Goal: Information Seeking & Learning: Learn about a topic

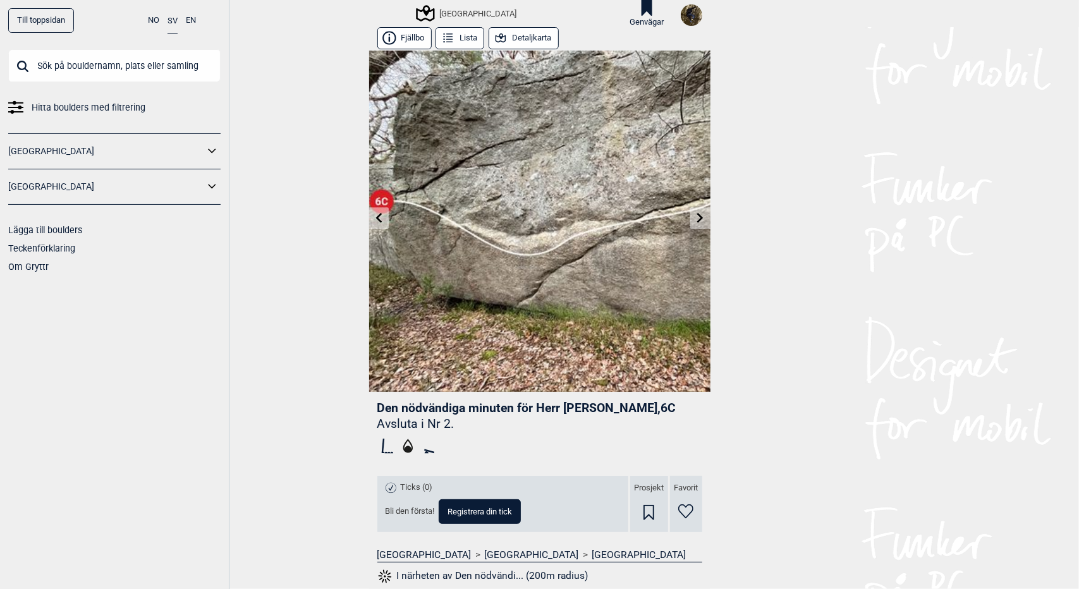
click at [508, 40] on button "Detaljkarta" at bounding box center [524, 38] width 70 height 22
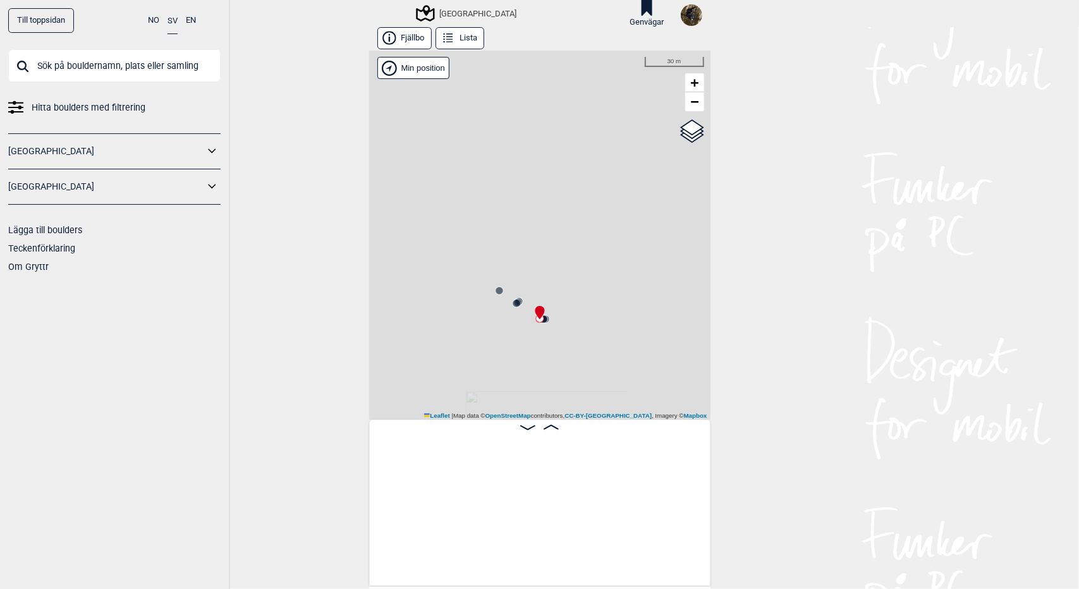
scroll to position [0, 534]
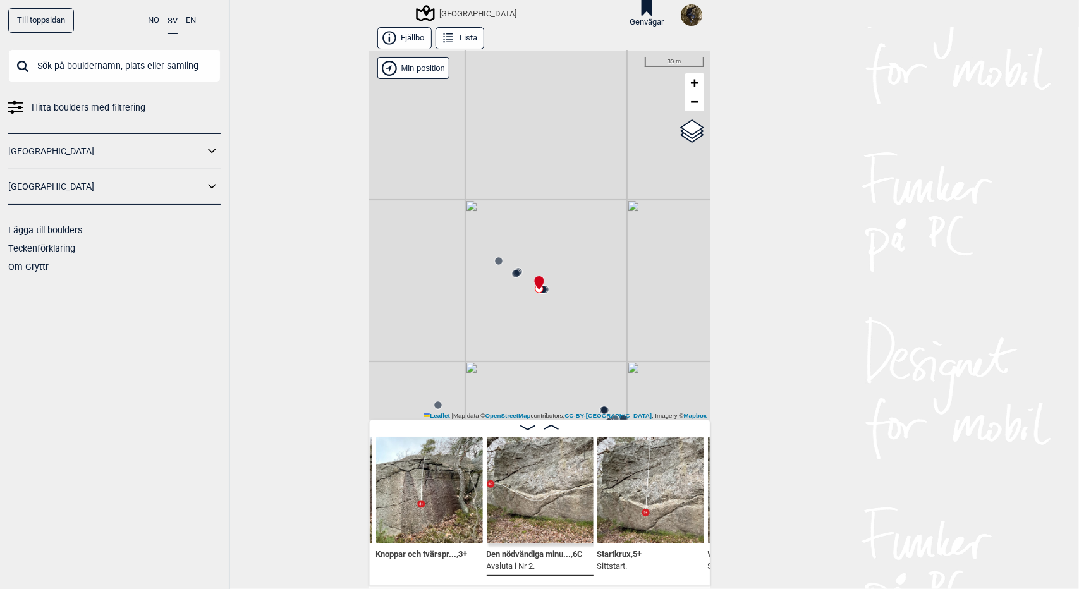
drag, startPoint x: 556, startPoint y: 362, endPoint x: 556, endPoint y: 333, distance: 29.7
click at [556, 333] on div "[GEOGRAPHIC_DATA] Brukerens posisjon" at bounding box center [539, 235] width 341 height 369
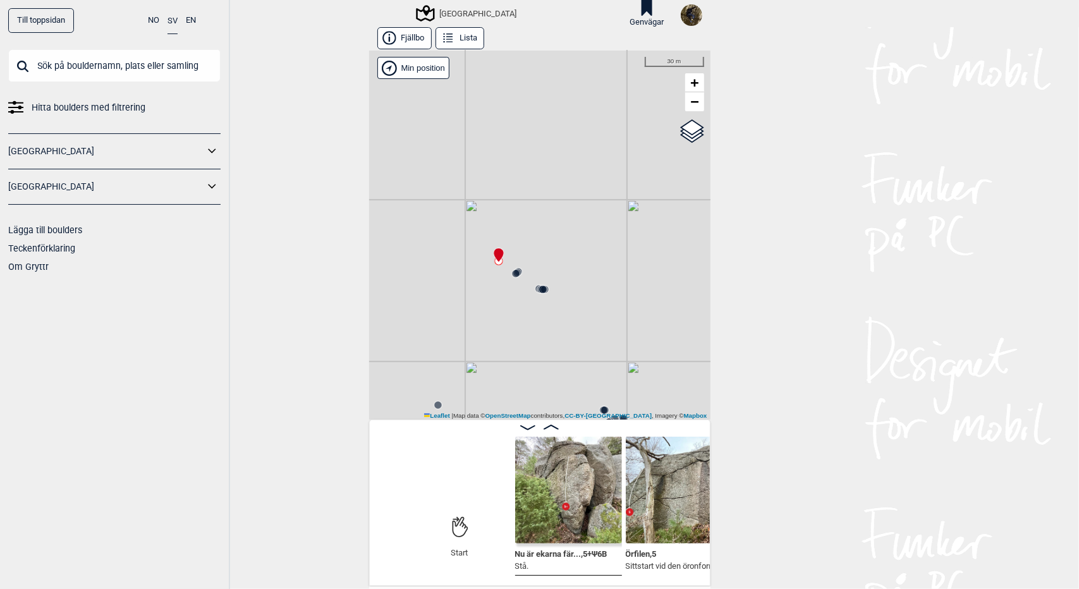
scroll to position [0, 124]
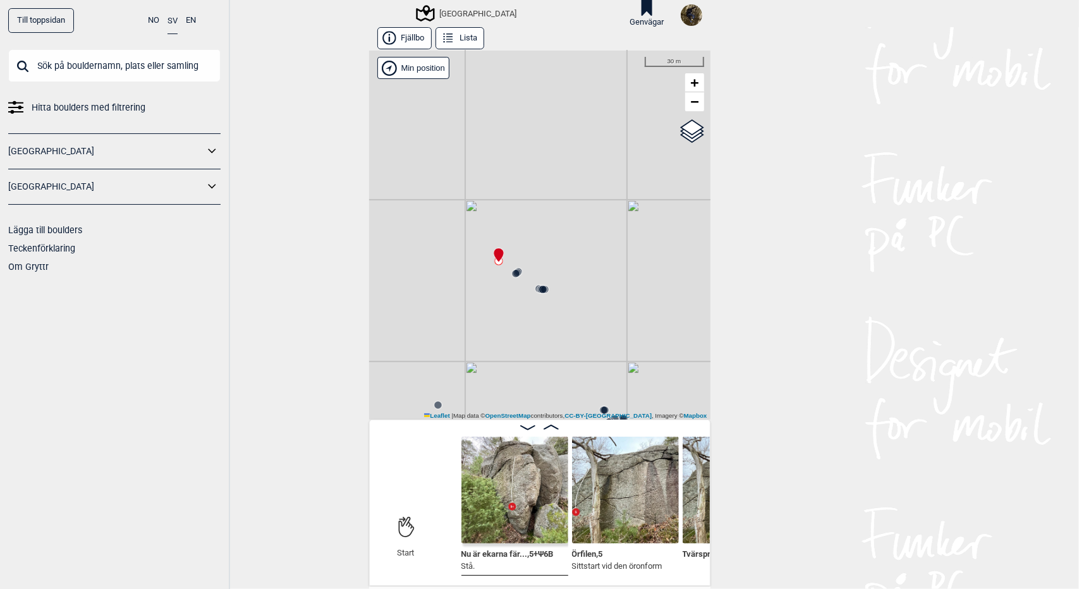
click at [549, 427] on icon at bounding box center [551, 427] width 15 height 5
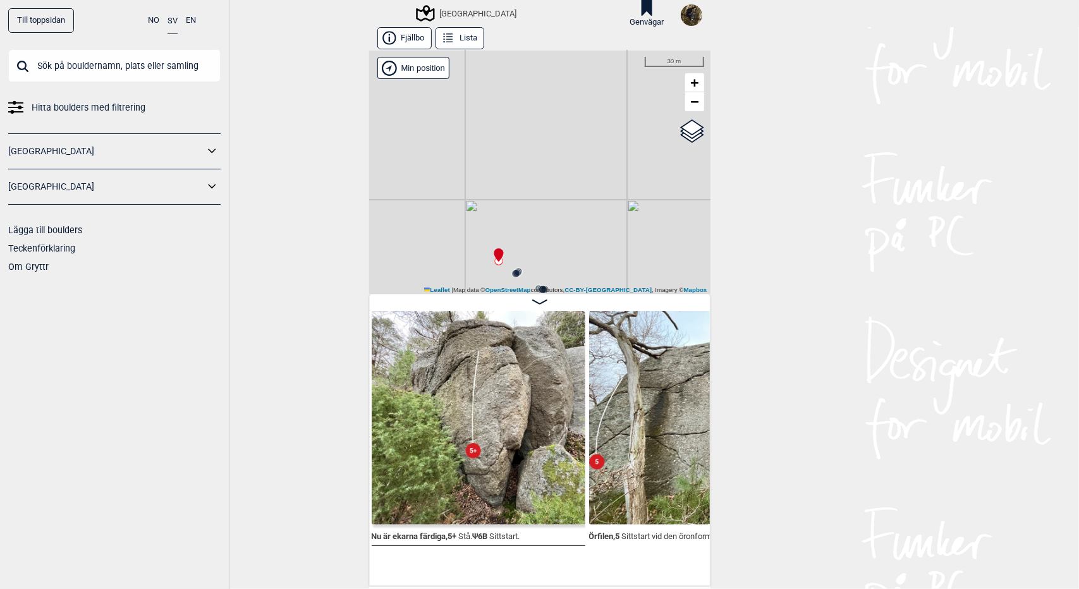
scroll to position [0, 181]
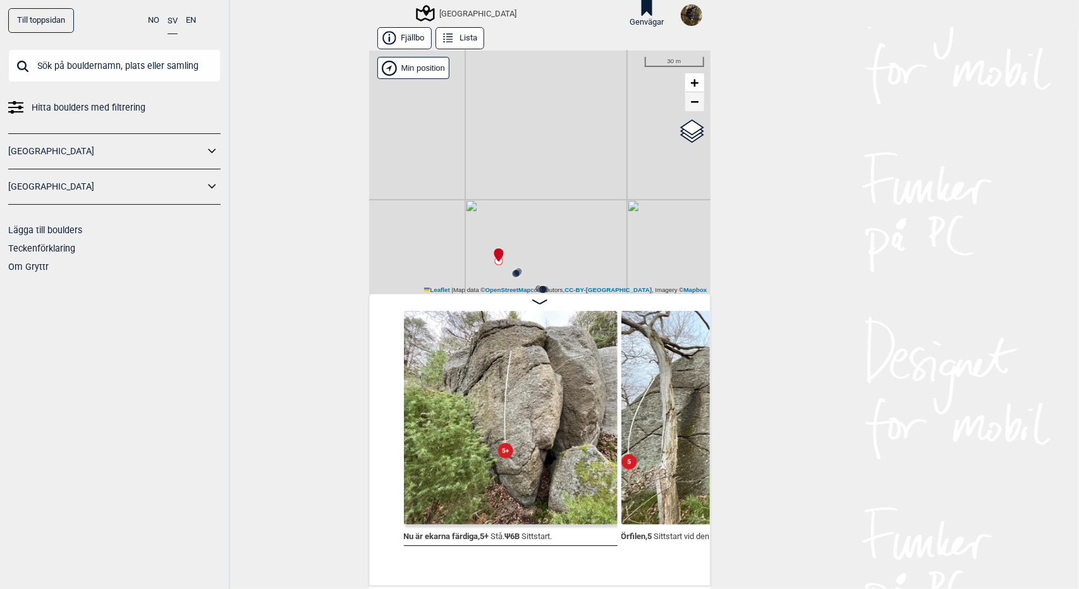
click at [690, 104] on span "−" at bounding box center [694, 102] width 8 height 16
drag, startPoint x: 599, startPoint y: 228, endPoint x: 647, endPoint y: 54, distance: 181.0
click at [647, 54] on div "Utbyområdet Brukerens posisjon" at bounding box center [539, 172] width 341 height 243
click at [692, 100] on span "−" at bounding box center [694, 102] width 8 height 16
drag, startPoint x: 531, startPoint y: 156, endPoint x: 668, endPoint y: 162, distance: 136.7
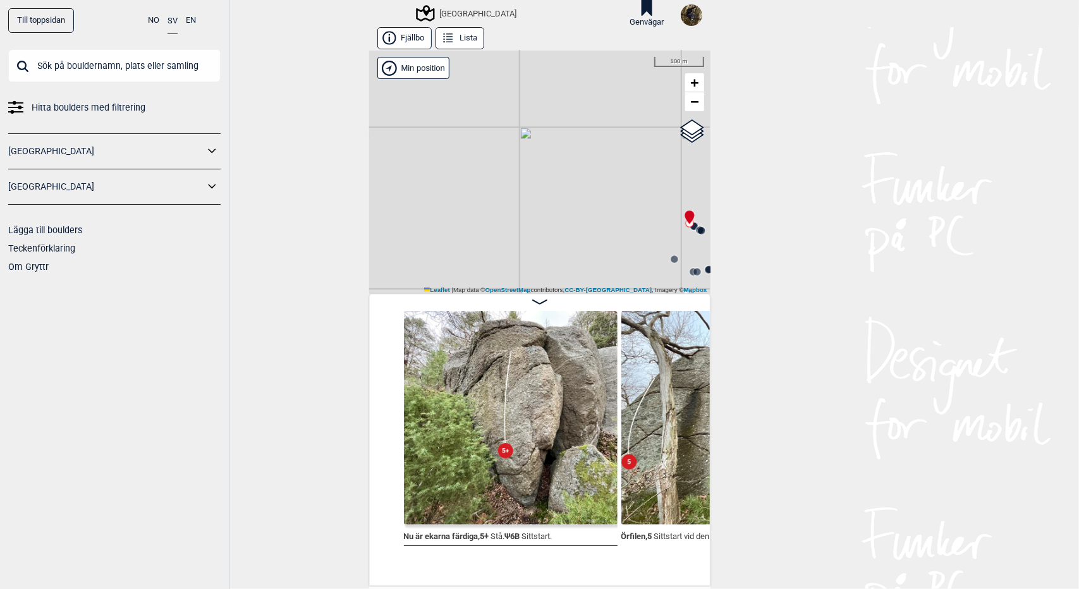
click at [668, 162] on div "Utbyområdet Brukerens posisjon" at bounding box center [539, 172] width 341 height 243
click at [692, 99] on span "−" at bounding box center [694, 102] width 8 height 16
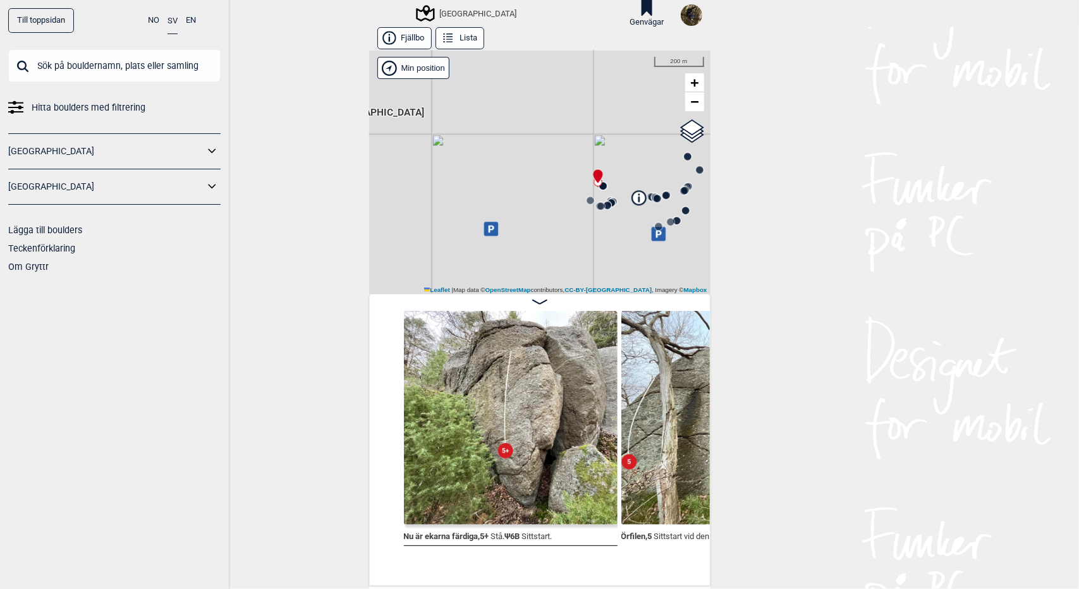
drag, startPoint x: 607, startPoint y: 203, endPoint x: 590, endPoint y: 115, distance: 89.5
click at [590, 115] on div "Utbyområdet Brukerens posisjon" at bounding box center [539, 172] width 341 height 243
click at [690, 81] on span "+" at bounding box center [694, 83] width 8 height 16
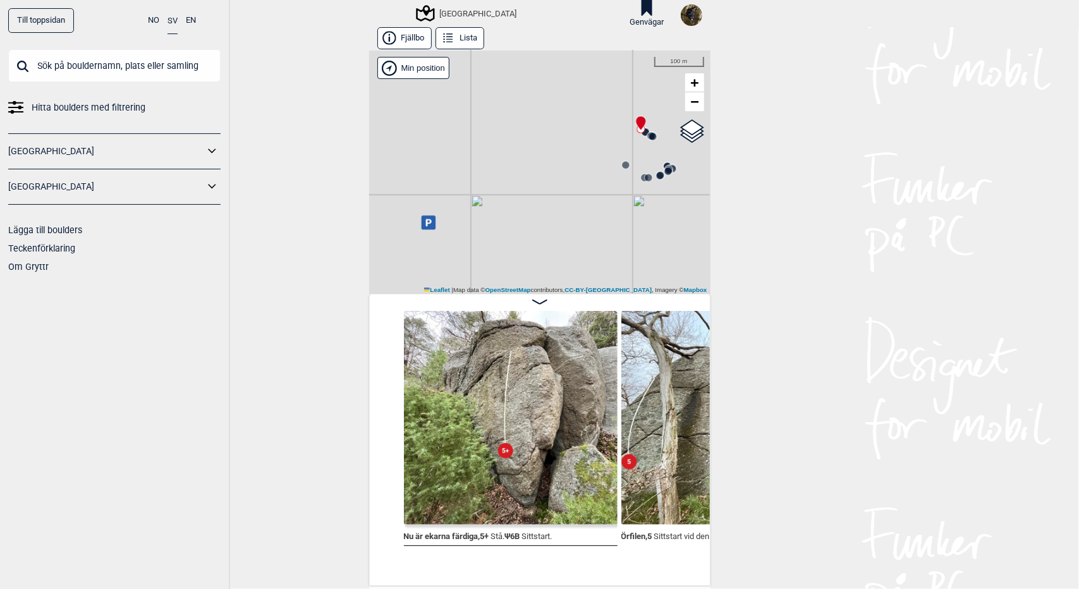
drag, startPoint x: 501, startPoint y: 168, endPoint x: 486, endPoint y: 250, distance: 83.5
click at [486, 250] on div "Utbyområdet Brukerens posisjon" at bounding box center [539, 172] width 341 height 243
drag, startPoint x: 525, startPoint y: 169, endPoint x: 514, endPoint y: 245, distance: 76.6
click at [514, 245] on div "Utbyområdet Brukerens posisjon" at bounding box center [539, 172] width 341 height 243
drag, startPoint x: 541, startPoint y: 209, endPoint x: 568, endPoint y: 166, distance: 50.3
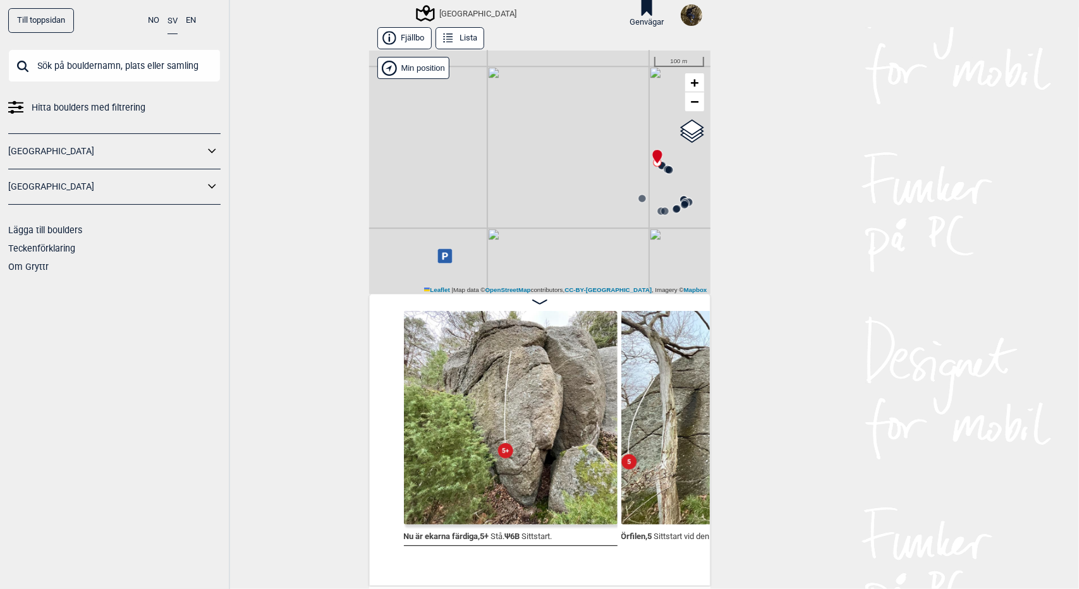
click at [568, 166] on div "Utbyområdet Brukerens posisjon" at bounding box center [539, 172] width 341 height 243
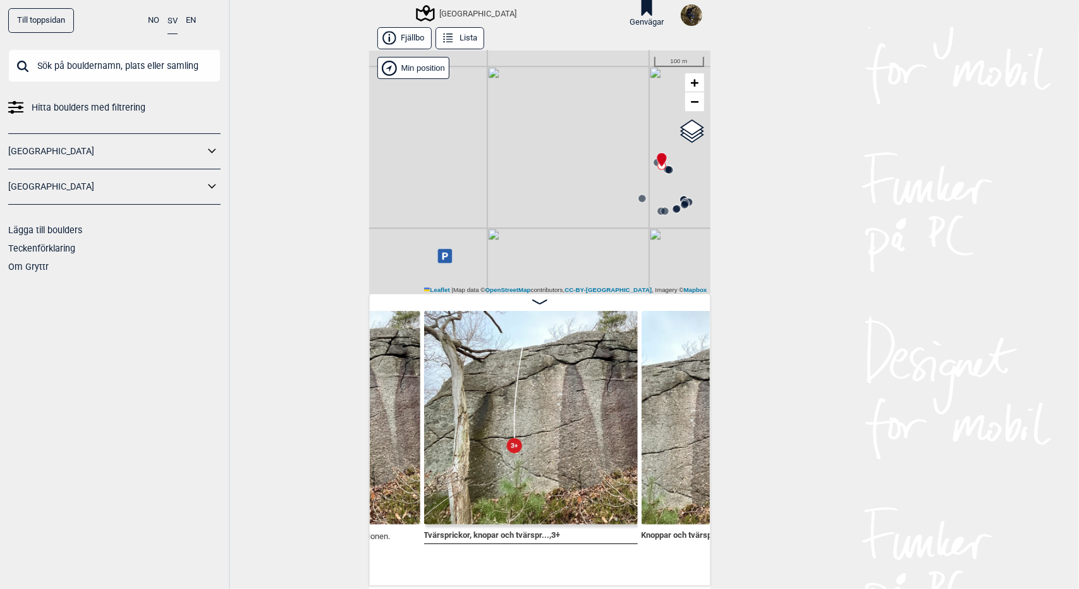
scroll to position [0, 602]
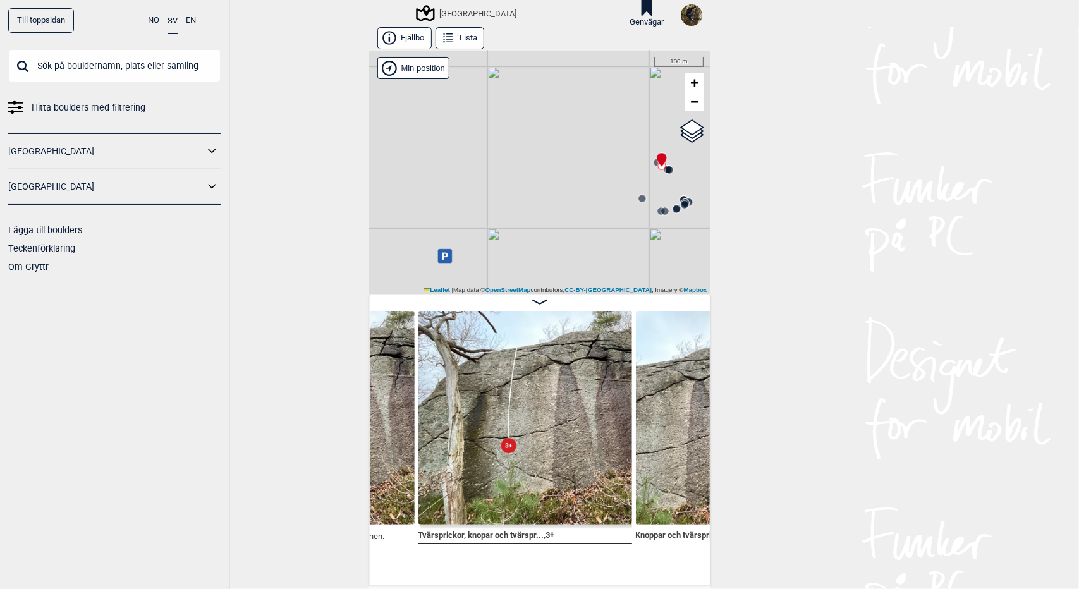
click at [532, 434] on img at bounding box center [526, 418] width 214 height 214
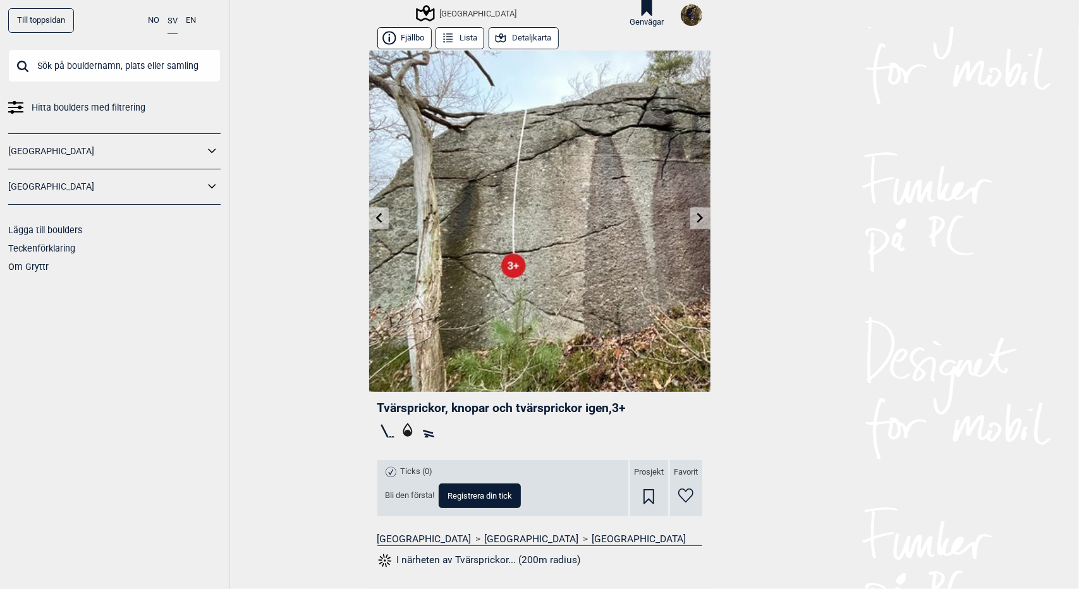
scroll to position [1, 0]
click at [697, 218] on icon at bounding box center [700, 217] width 6 height 10
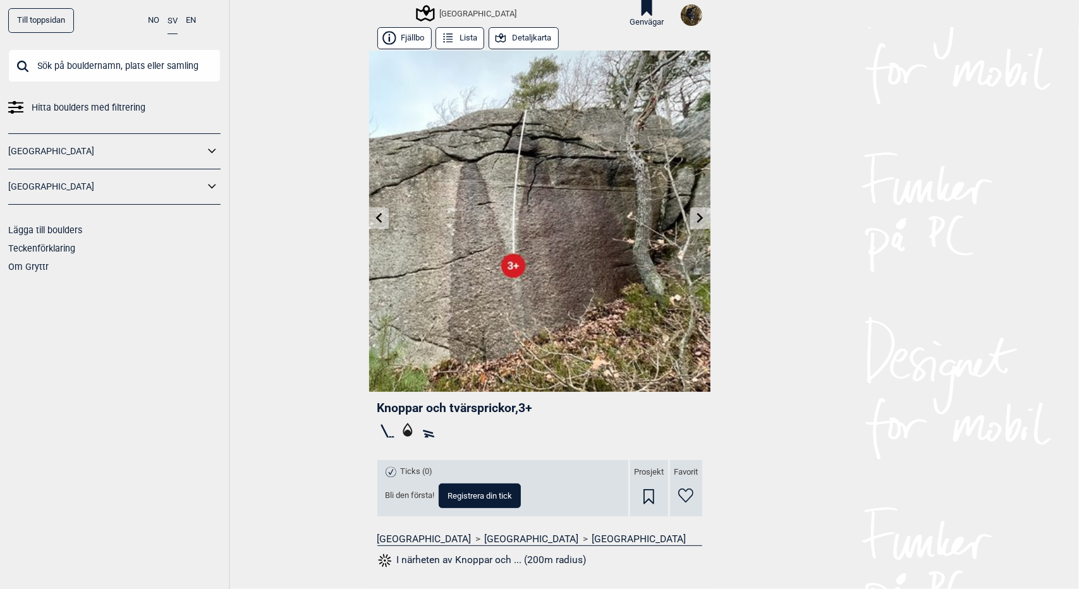
click at [376, 218] on icon at bounding box center [379, 218] width 6 height 10
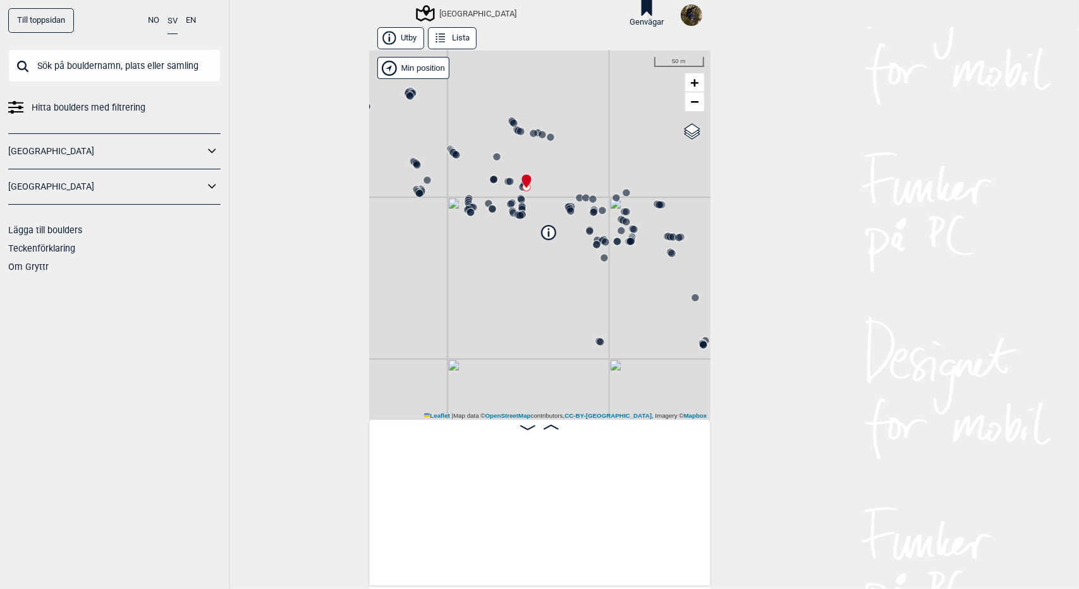
scroll to position [0, 11323]
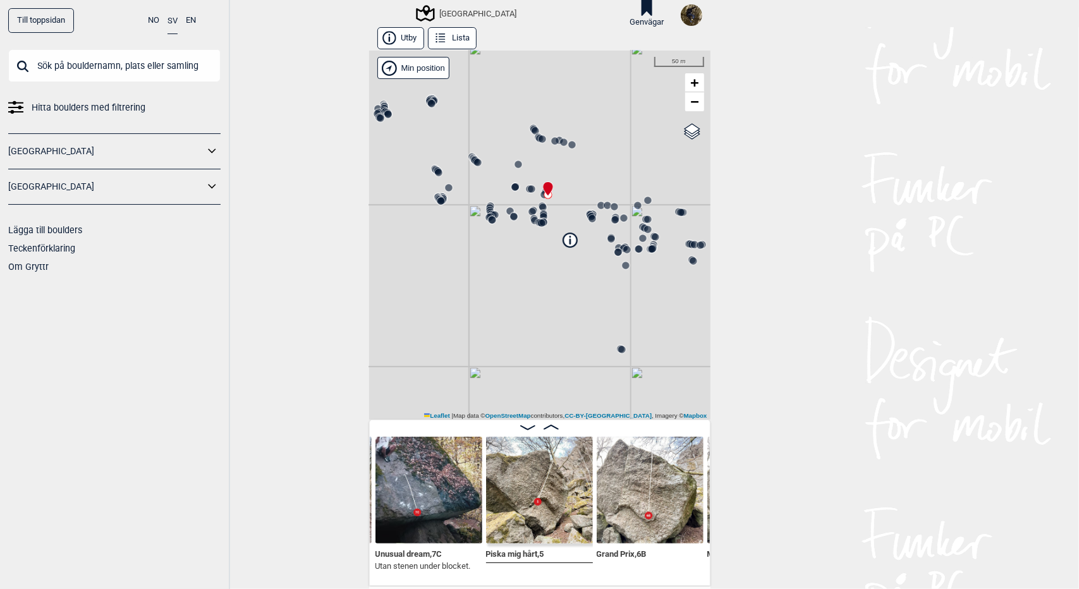
drag, startPoint x: 536, startPoint y: 299, endPoint x: 567, endPoint y: 314, distance: 33.9
click at [567, 314] on div "[GEOGRAPHIC_DATA]" at bounding box center [539, 235] width 341 height 369
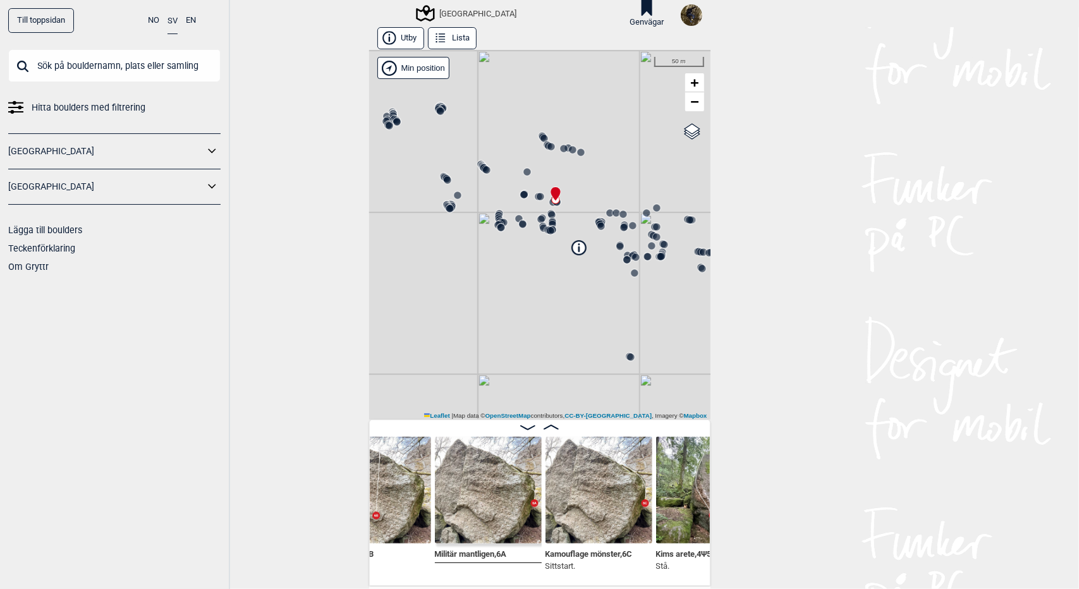
scroll to position [0, 11619]
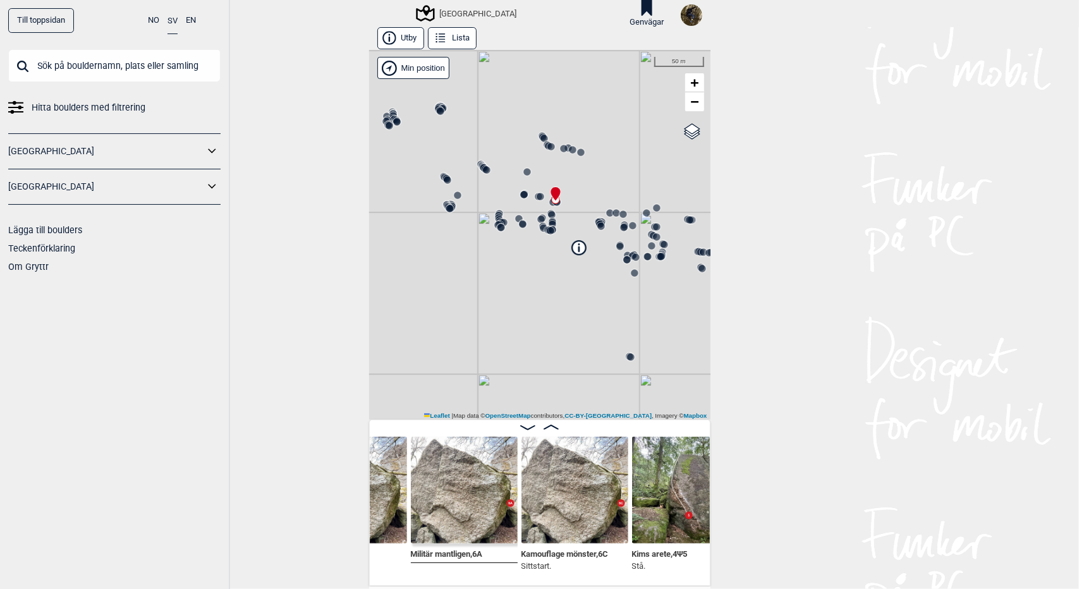
scroll to position [0, 11782]
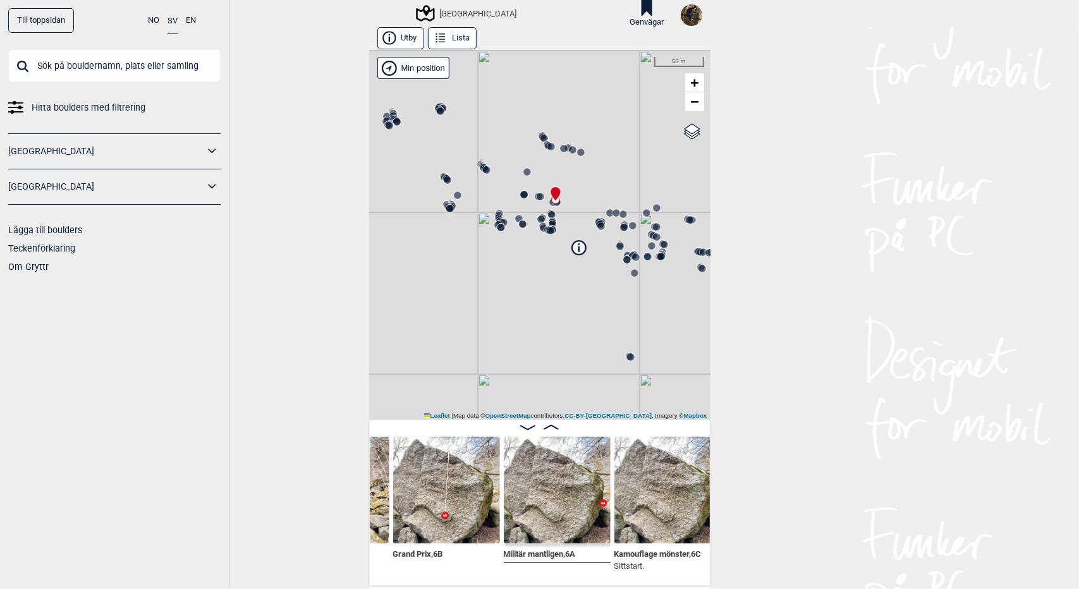
scroll to position [0, 11526]
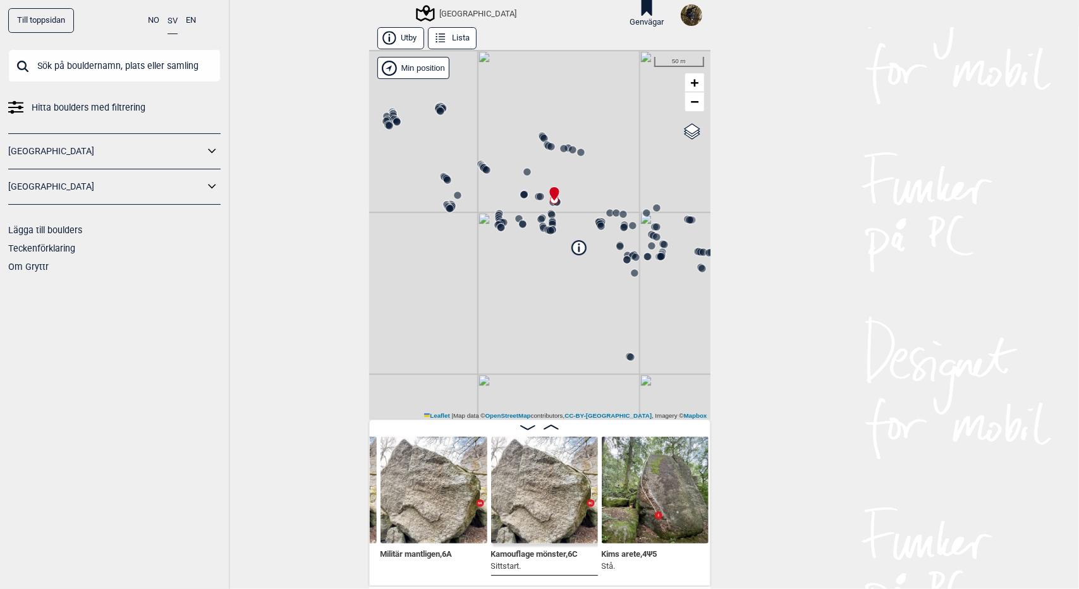
scroll to position [0, 11650]
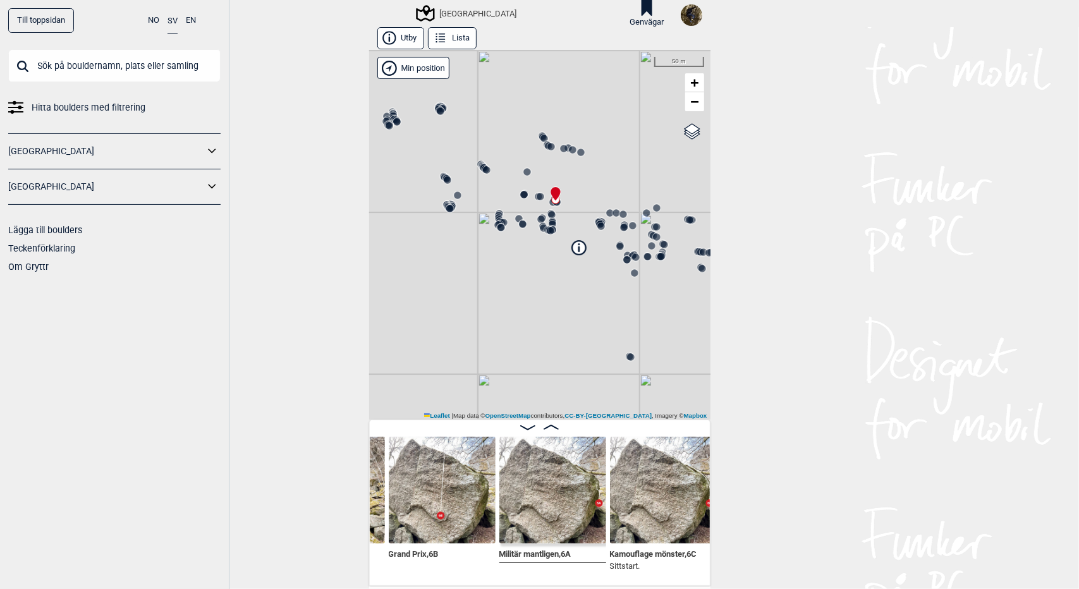
scroll to position [0, 11526]
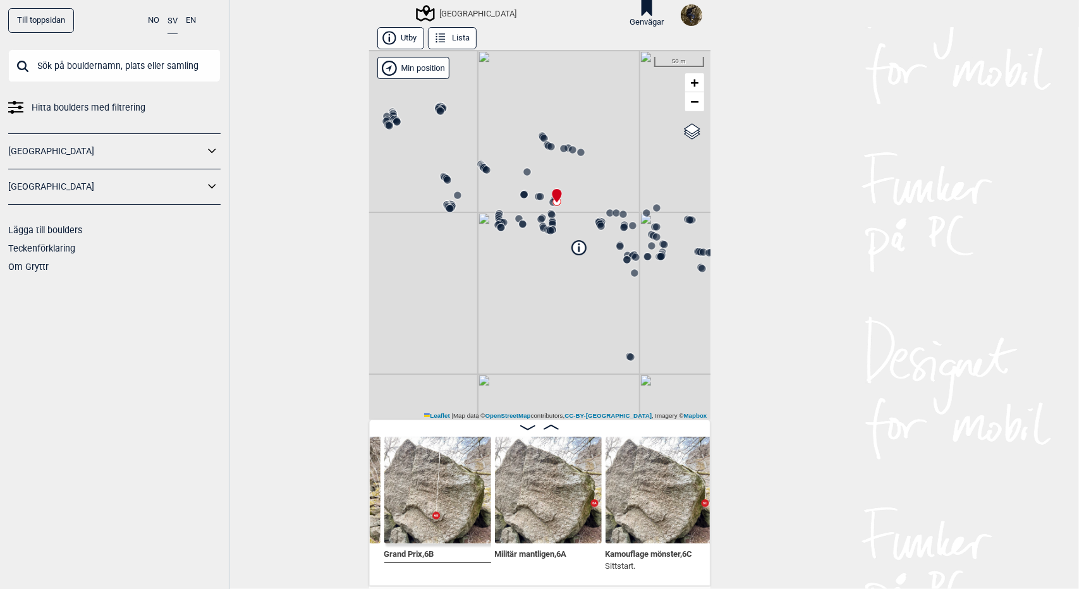
scroll to position [0, 11547]
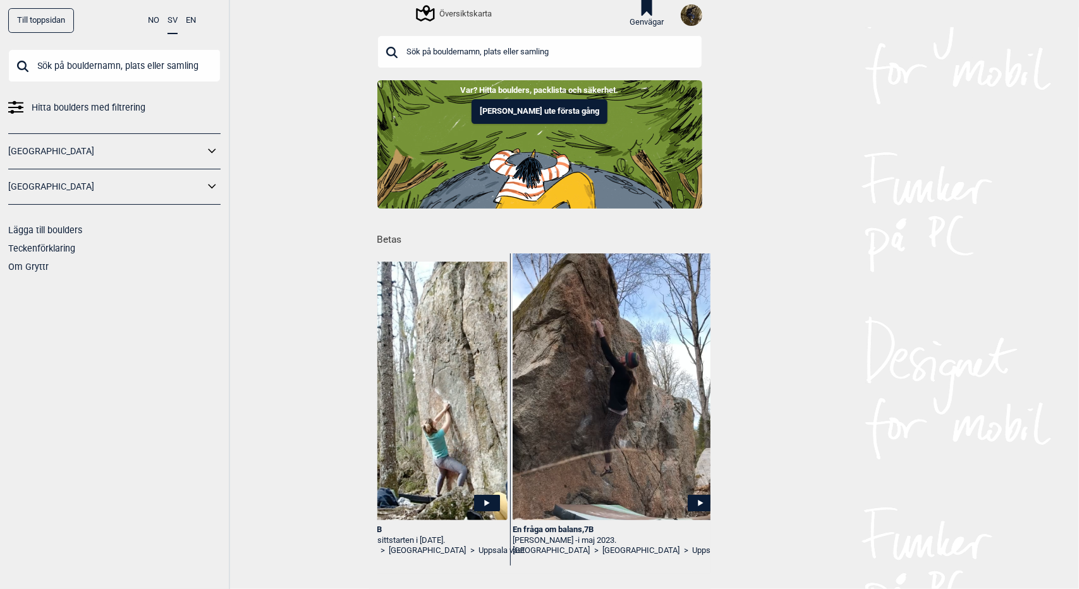
scroll to position [0, 85]
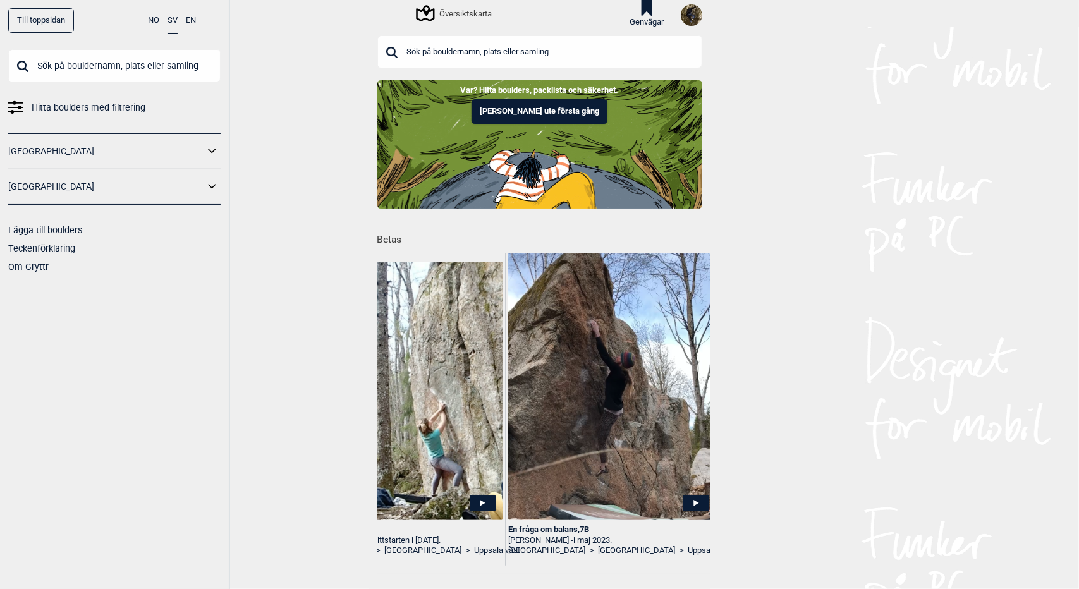
click at [512, 46] on input "text" at bounding box center [539, 51] width 325 height 33
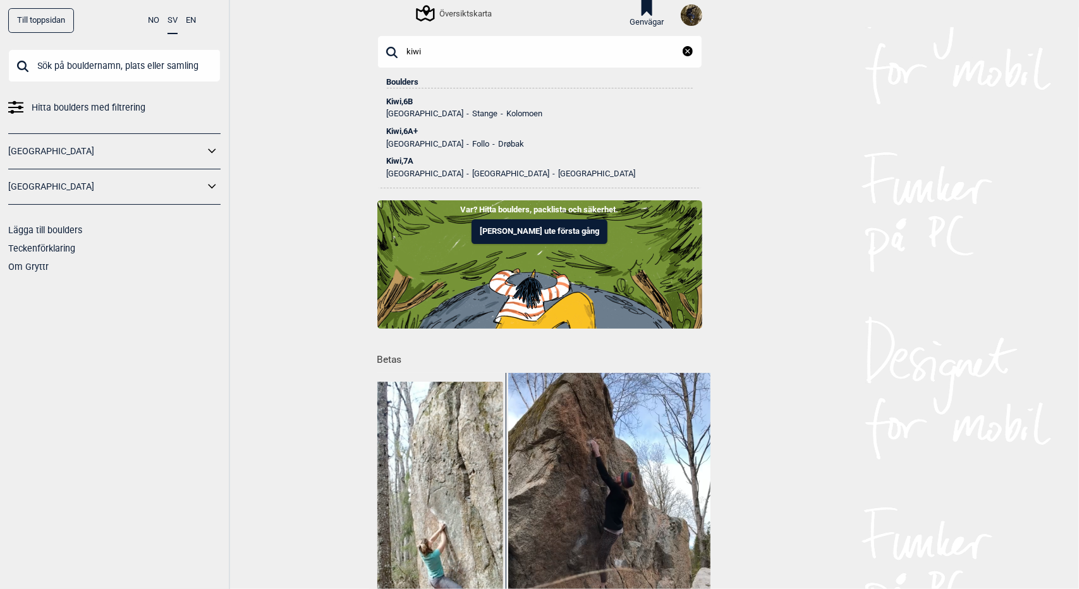
type input "kiwi"
click at [394, 161] on div "Kiwi , 7A" at bounding box center [540, 161] width 306 height 9
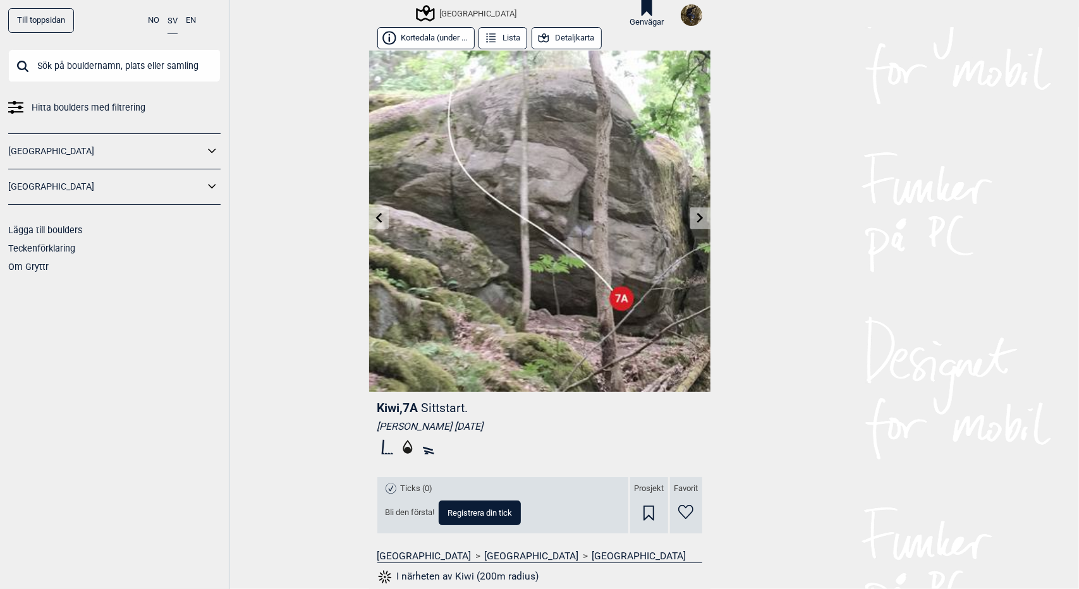
click at [563, 35] on button "Detaljkarta" at bounding box center [567, 38] width 70 height 22
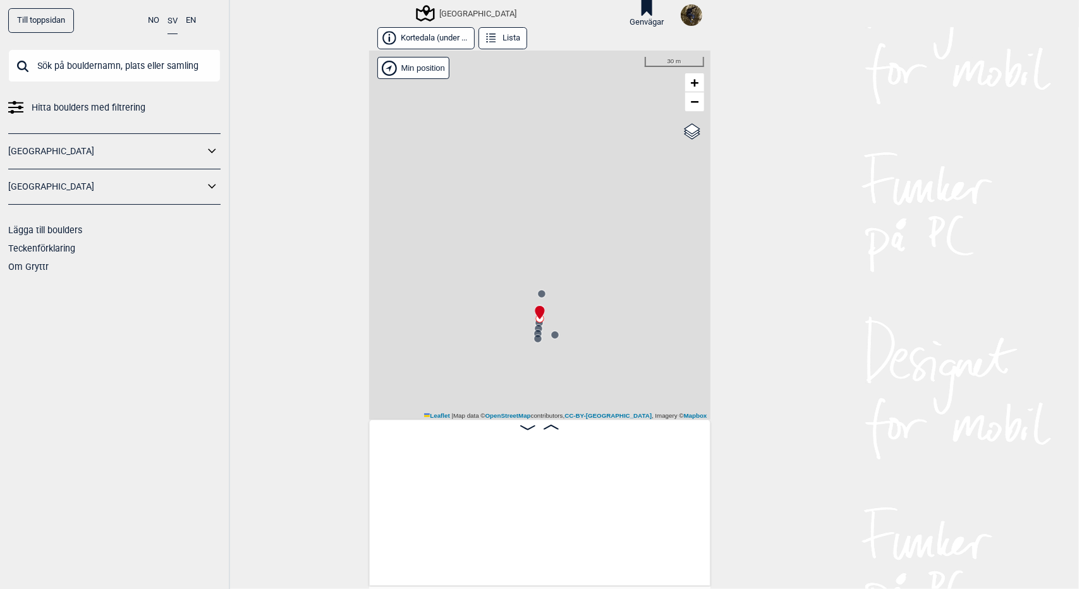
scroll to position [0, 2885]
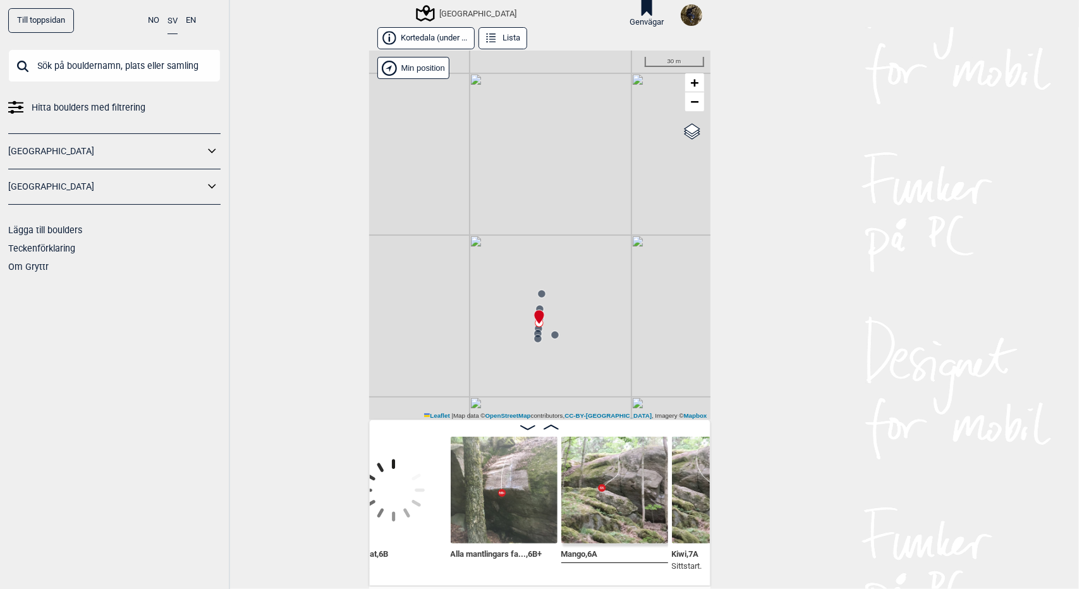
scroll to position [0, 2699]
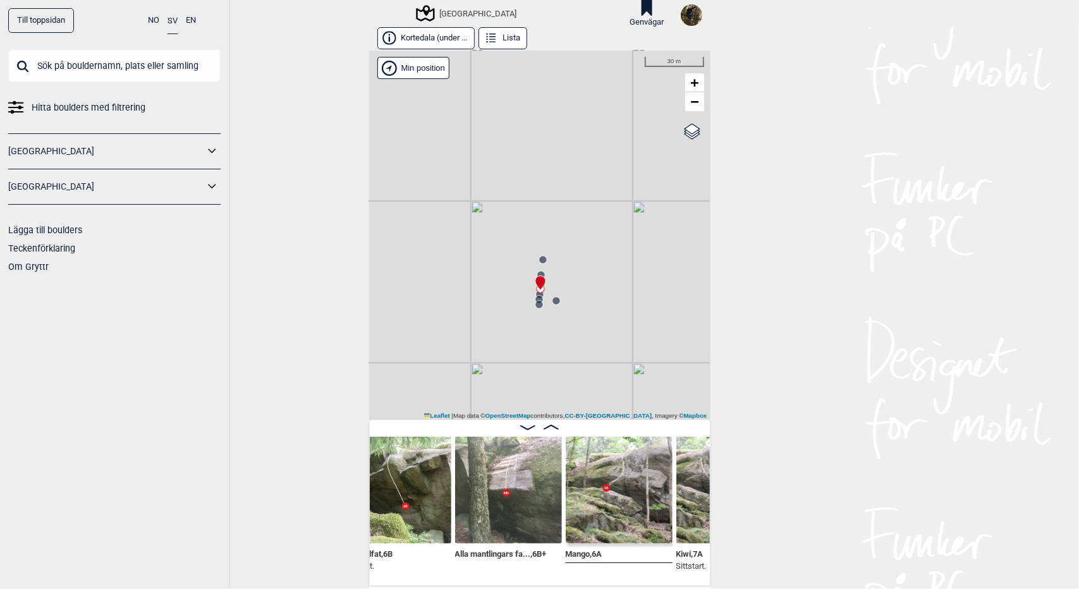
drag, startPoint x: 620, startPoint y: 319, endPoint x: 621, endPoint y: 283, distance: 35.4
click at [621, 283] on div "[GEOGRAPHIC_DATA]" at bounding box center [539, 235] width 341 height 369
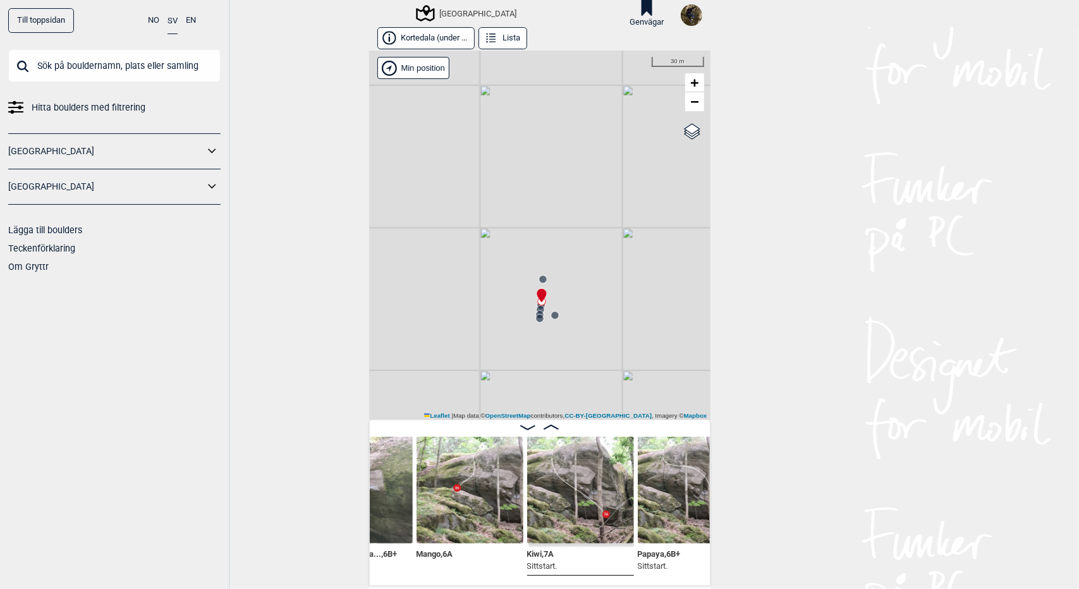
scroll to position [0, 2864]
click at [693, 107] on span "−" at bounding box center [694, 102] width 8 height 16
drag, startPoint x: 553, startPoint y: 330, endPoint x: 585, endPoint y: 120, distance: 212.9
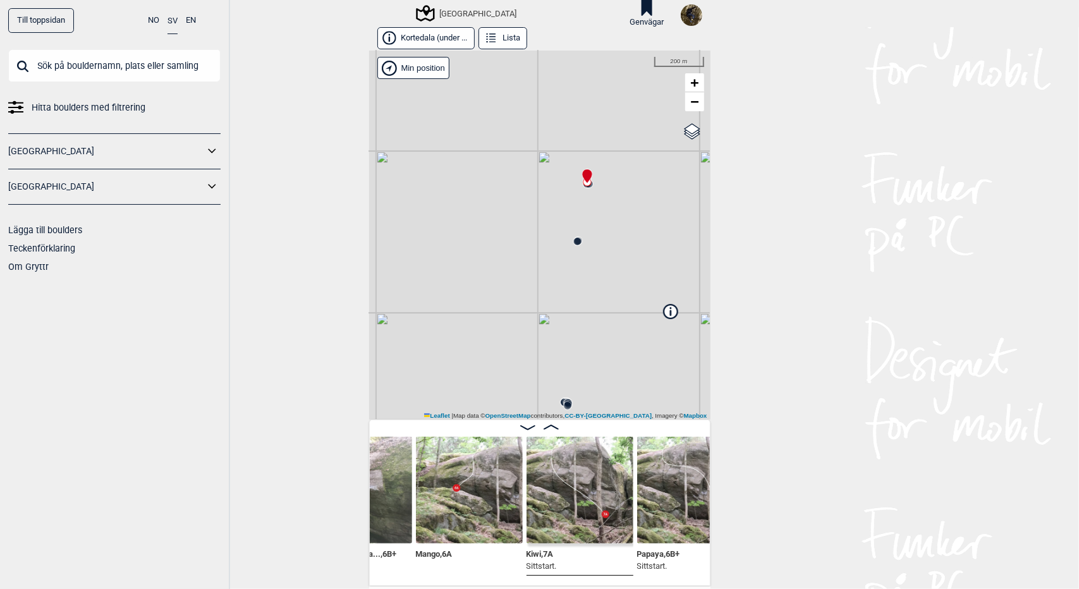
click at [585, 120] on div "[GEOGRAPHIC_DATA] Brukerens posisjon" at bounding box center [539, 235] width 341 height 369
click at [548, 324] on icon at bounding box center [553, 328] width 10 height 10
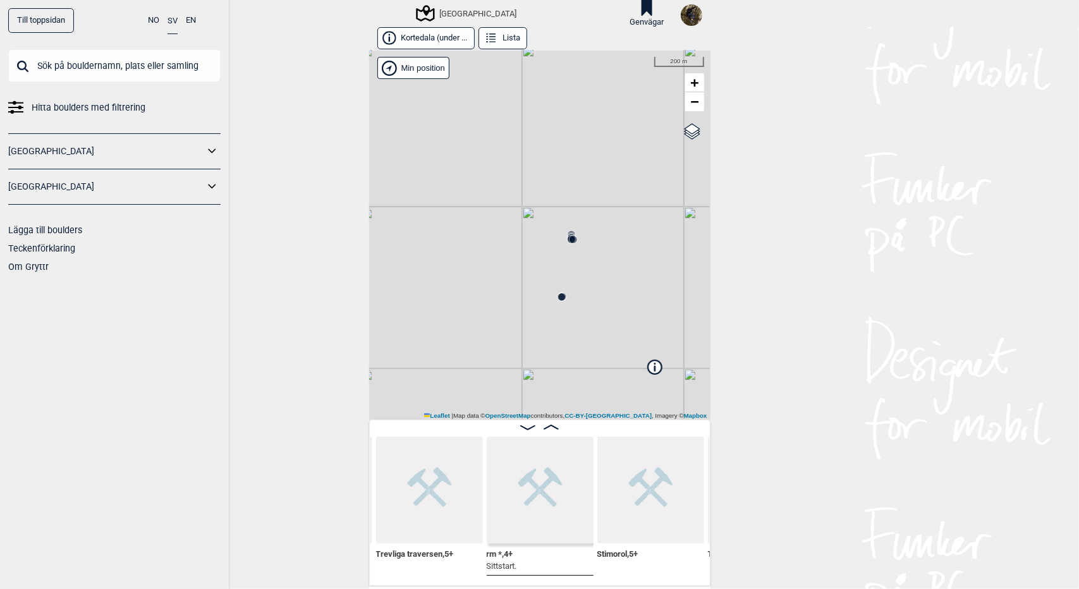
drag, startPoint x: 532, startPoint y: 248, endPoint x: 510, endPoint y: 379, distance: 132.2
click at [510, 379] on div "[GEOGRAPHIC_DATA] Brukerens posisjon" at bounding box center [539, 235] width 341 height 369
drag, startPoint x: 577, startPoint y: 168, endPoint x: 583, endPoint y: 182, distance: 15.0
click at [583, 182] on div "[GEOGRAPHIC_DATA] Brukerens posisjon" at bounding box center [539, 235] width 341 height 369
click at [534, 286] on circle at bounding box center [538, 287] width 8 height 8
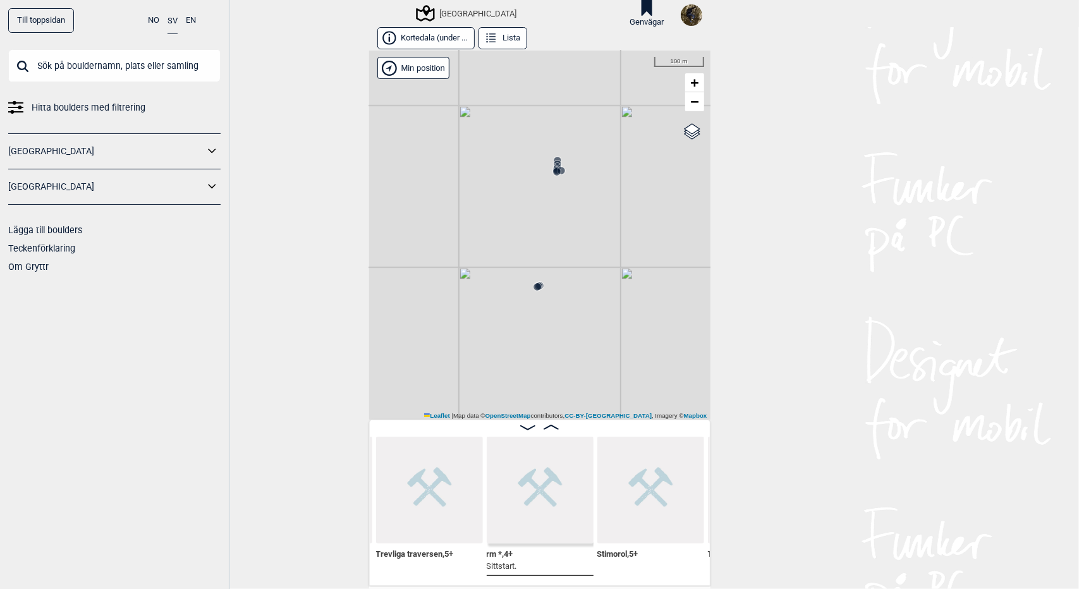
scroll to position [0, 2144]
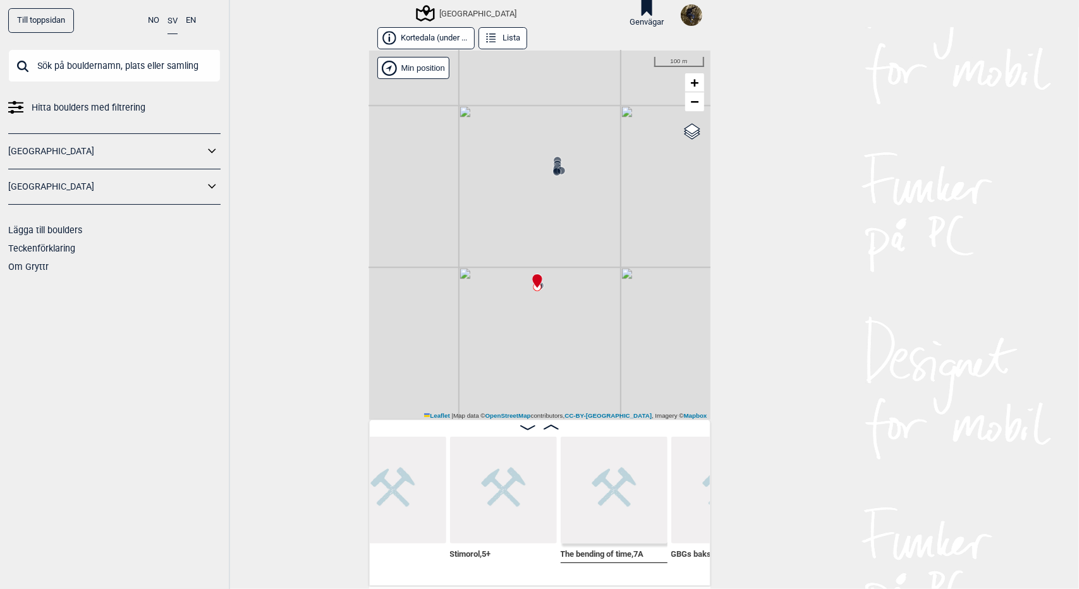
scroll to position [0, 2070]
